Goal: Navigation & Orientation: Find specific page/section

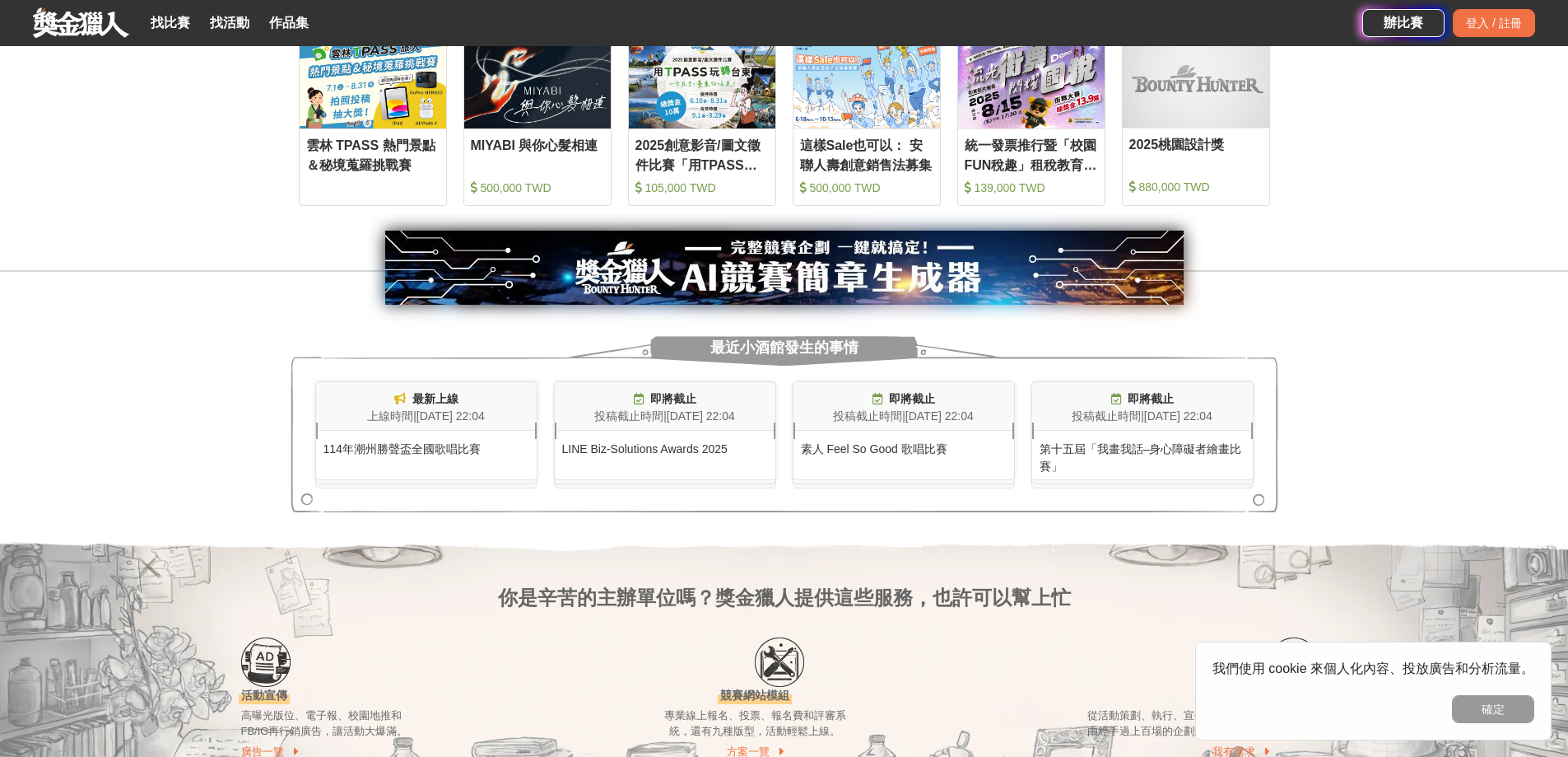
scroll to position [682, 0]
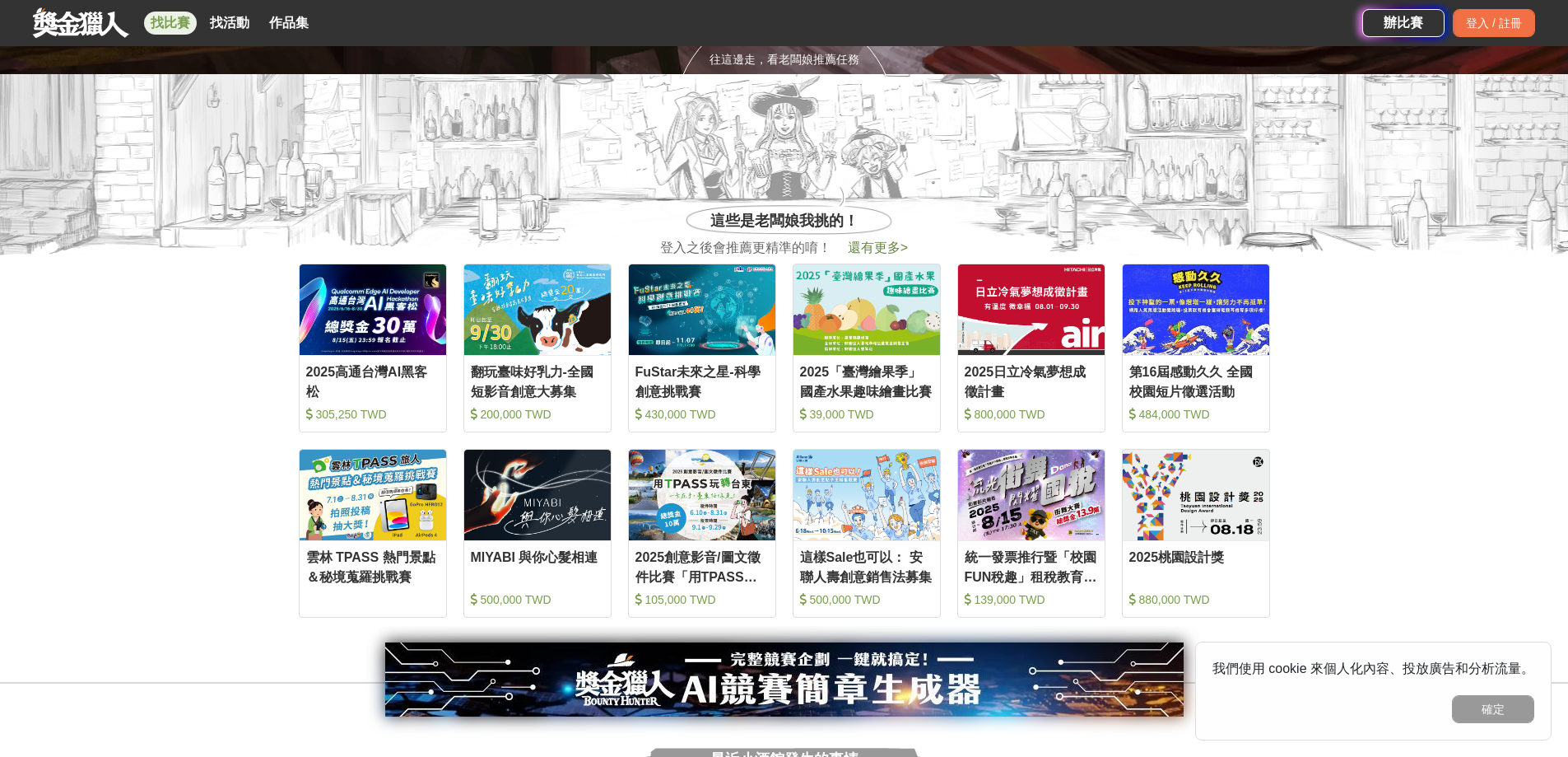
click at [180, 21] on link "找比賽" at bounding box center [170, 23] width 53 height 23
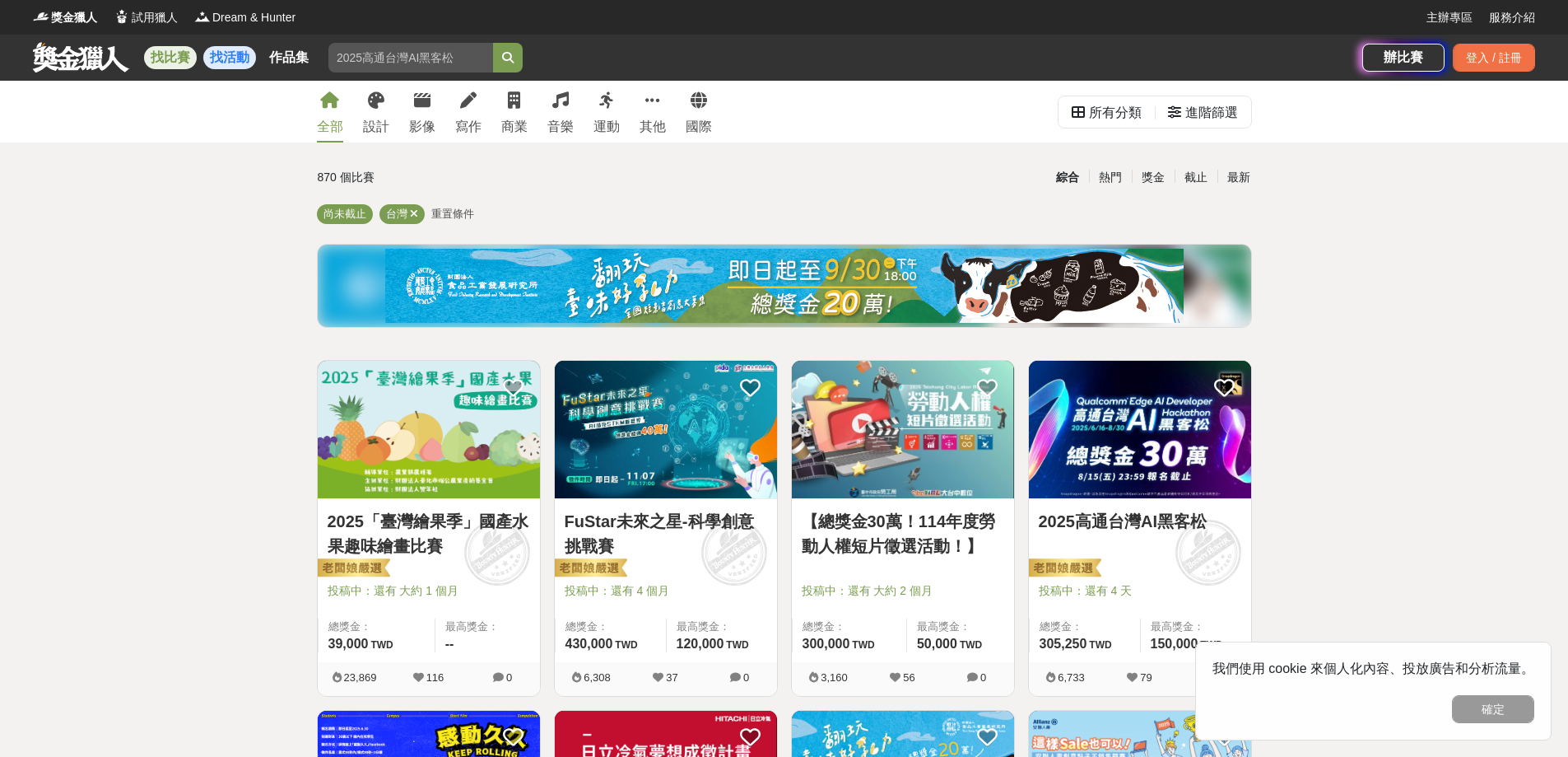
click at [220, 53] on link "找活動" at bounding box center [229, 58] width 53 height 23
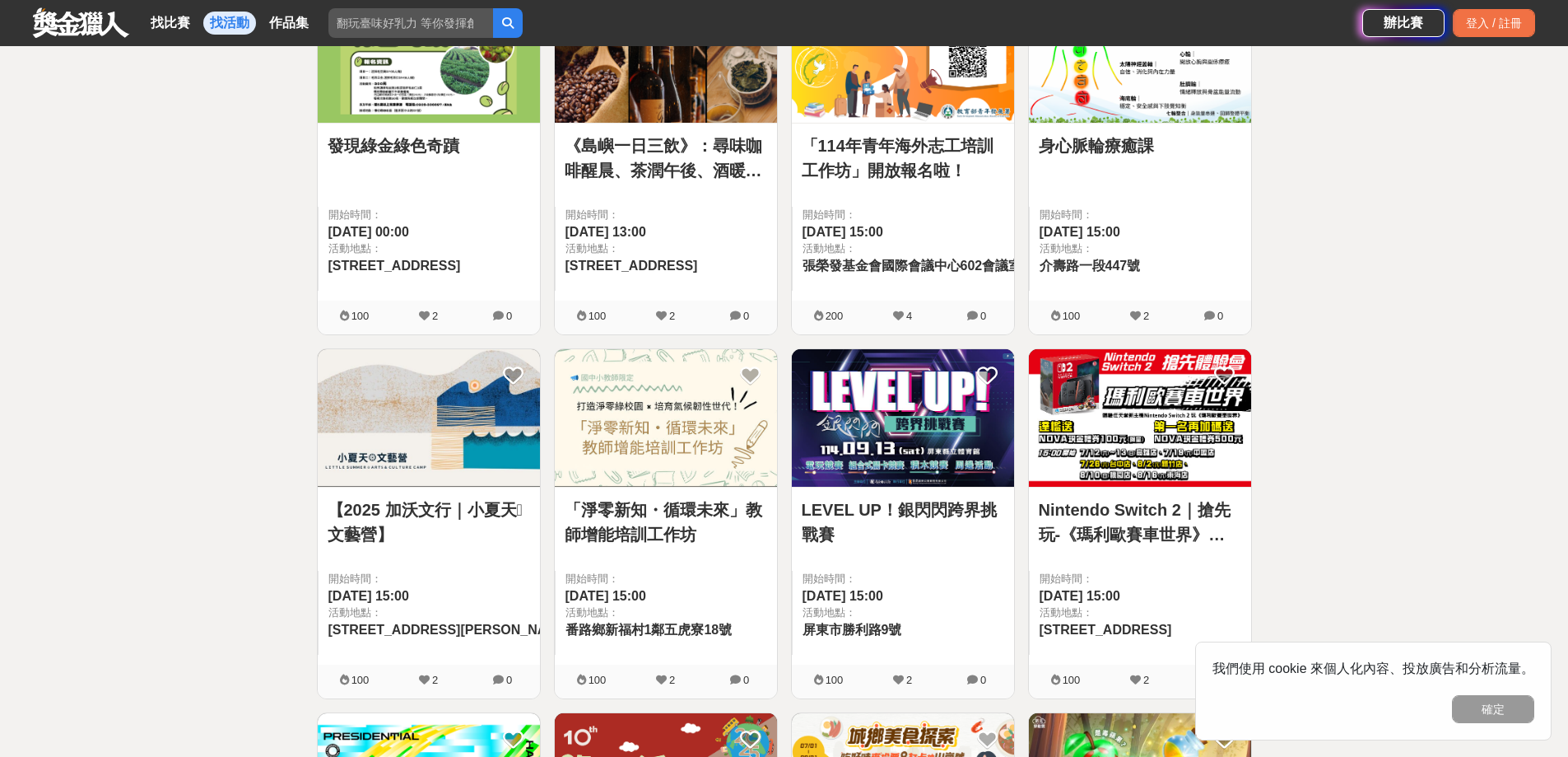
scroll to position [1153, 0]
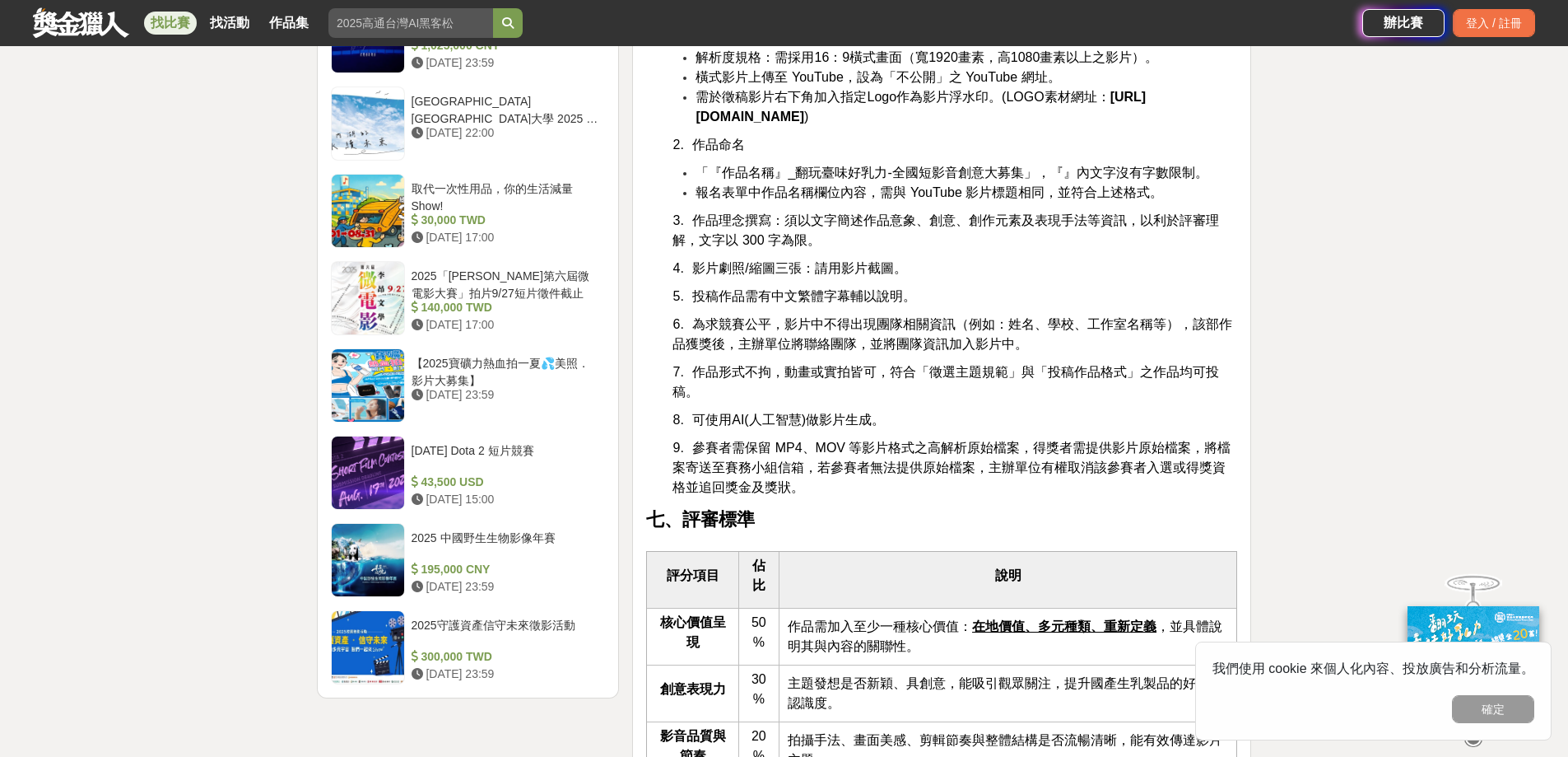
scroll to position [2305, 0]
